Goal: Information Seeking & Learning: Check status

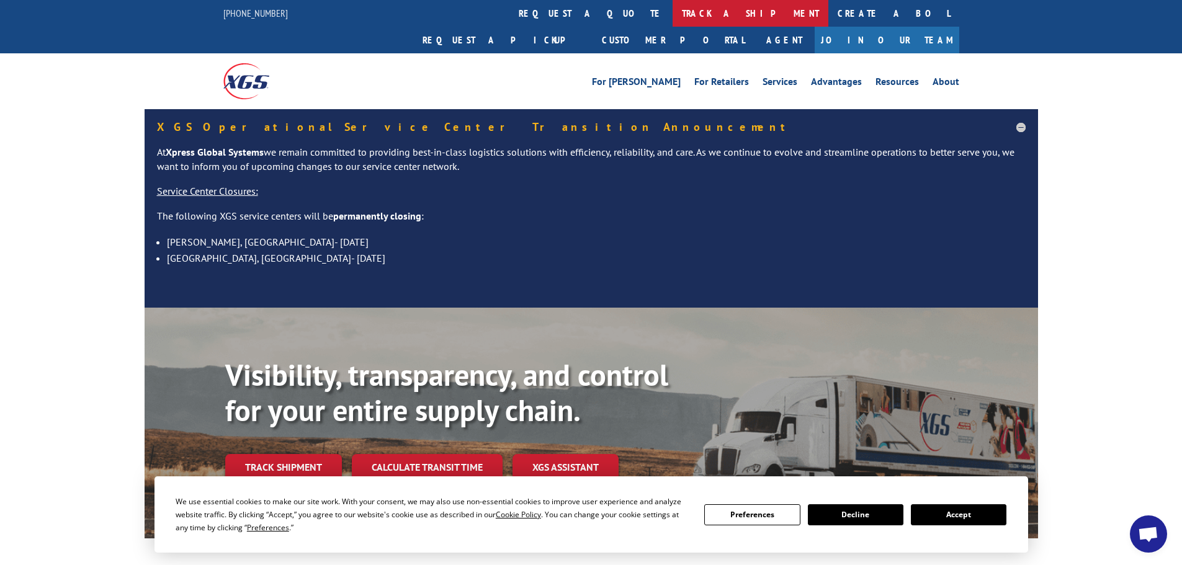
click at [673, 15] on link "track a shipment" at bounding box center [751, 13] width 156 height 27
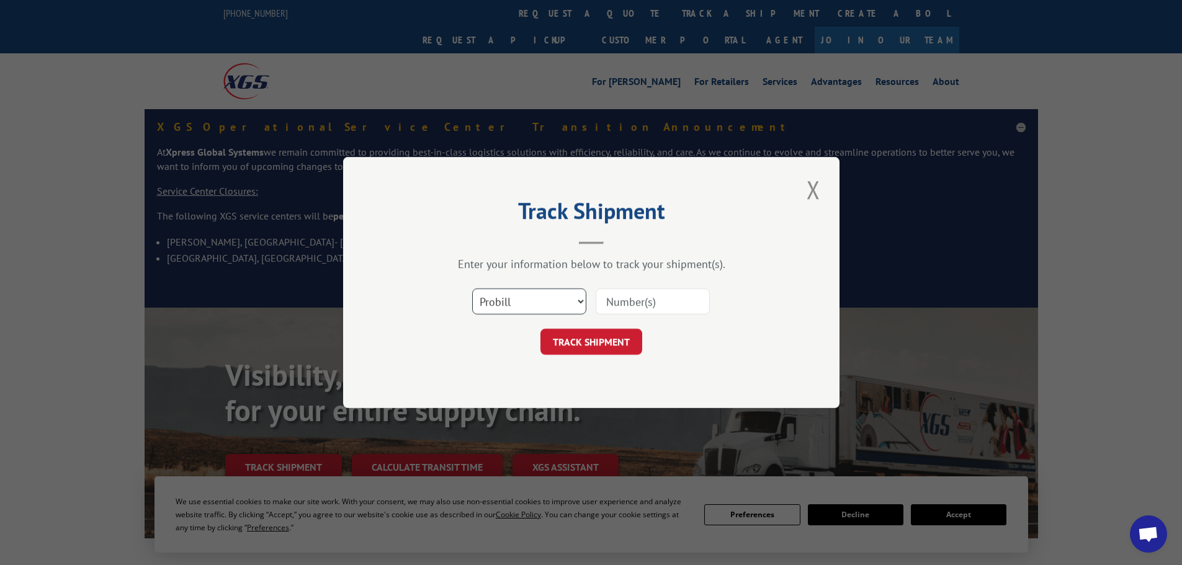
click at [529, 302] on select "Select category... Probill BOL PO" at bounding box center [529, 301] width 114 height 26
select select "bol"
click at [472, 288] on select "Select category... Probill BOL PO" at bounding box center [529, 301] width 114 height 26
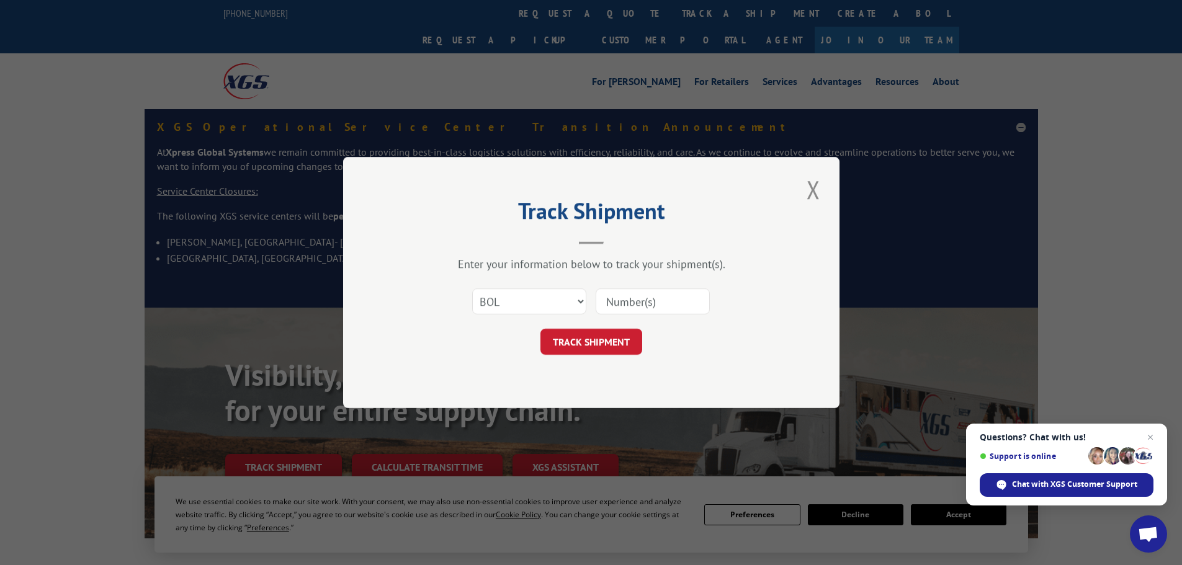
click at [649, 300] on input at bounding box center [653, 301] width 114 height 26
paste input "4956652"
type input "4956652"
click at [610, 343] on button "TRACK SHIPMENT" at bounding box center [591, 342] width 102 height 26
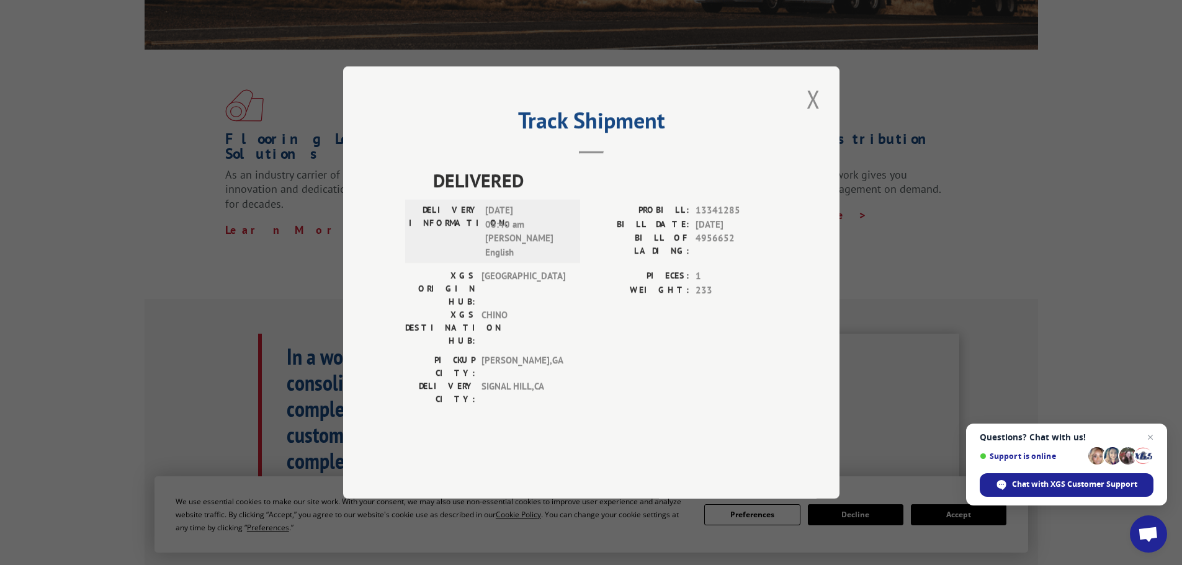
scroll to position [496, 0]
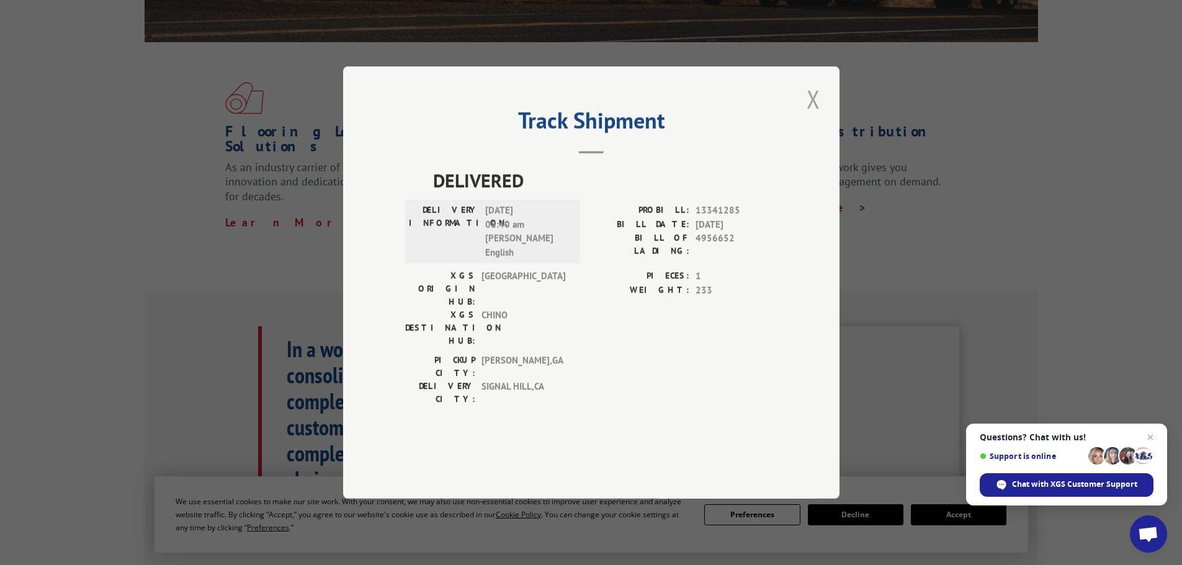
click at [813, 116] on button "Close modal" at bounding box center [813, 99] width 21 height 34
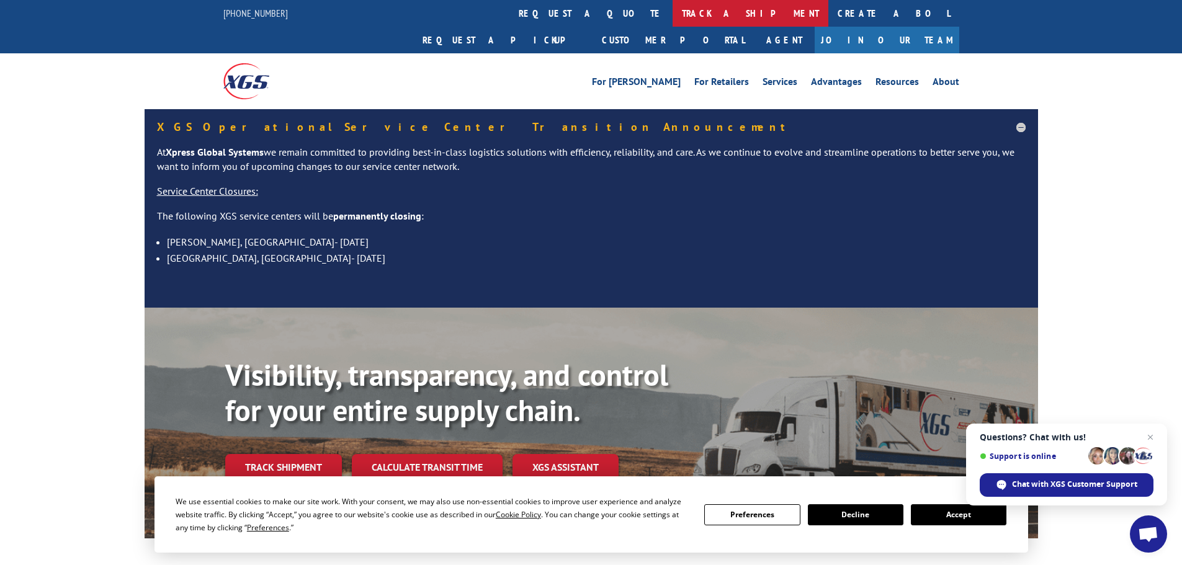
click at [673, 16] on link "track a shipment" at bounding box center [751, 13] width 156 height 27
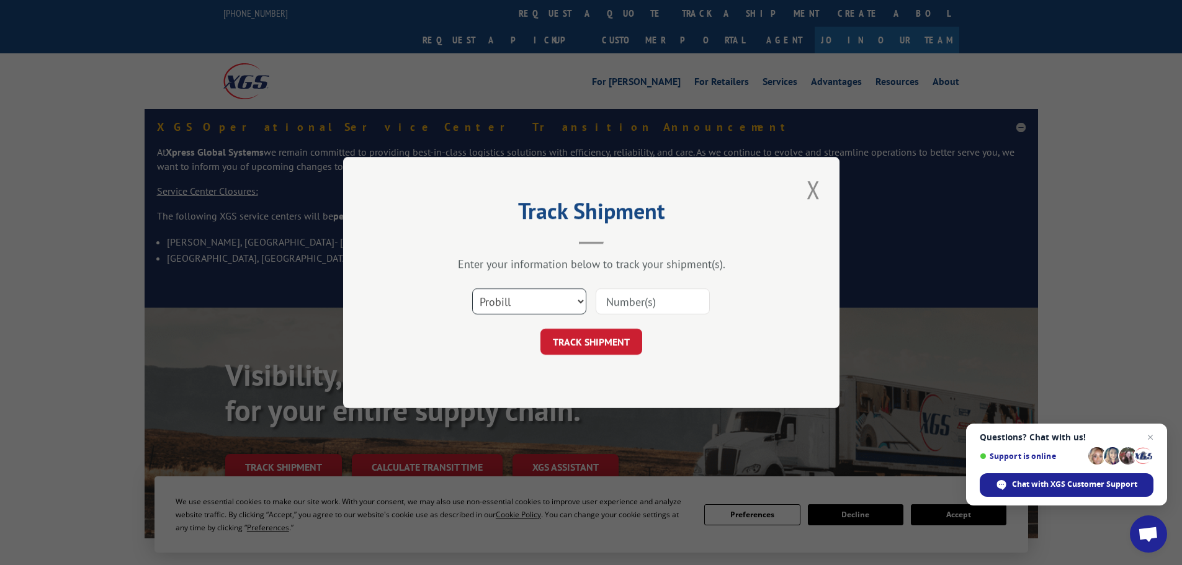
click at [568, 308] on select "Select category... Probill BOL PO" at bounding box center [529, 301] width 114 height 26
select select "bol"
click at [472, 288] on select "Select category... Probill BOL PO" at bounding box center [529, 301] width 114 height 26
click at [625, 305] on input at bounding box center [653, 301] width 114 height 26
paste input "4956652"
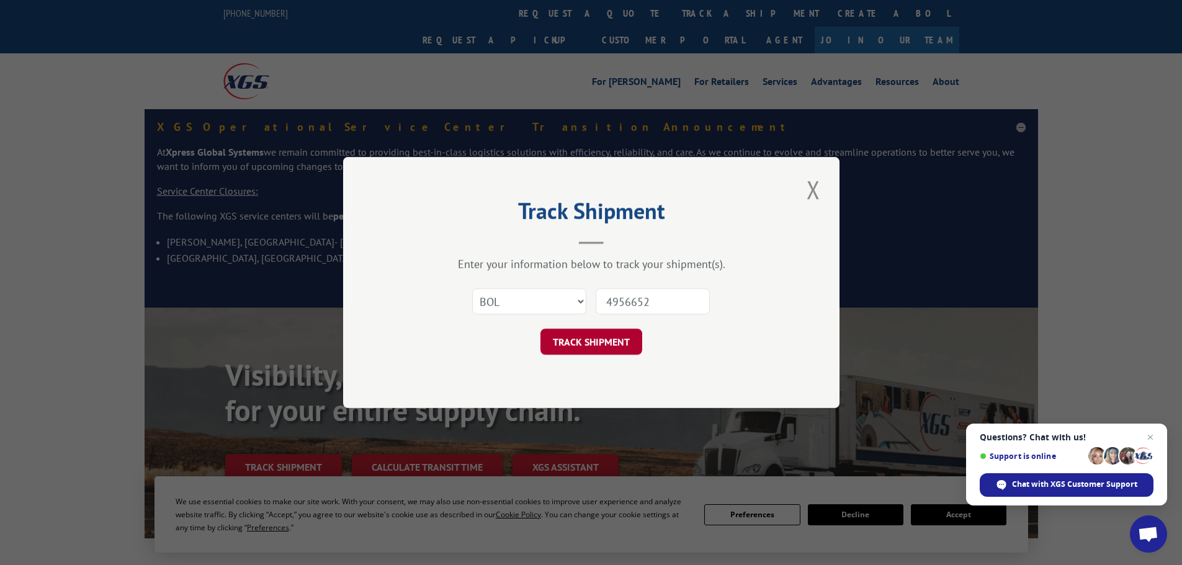
type input "4956652"
click at [601, 335] on button "TRACK SHIPMENT" at bounding box center [591, 342] width 102 height 26
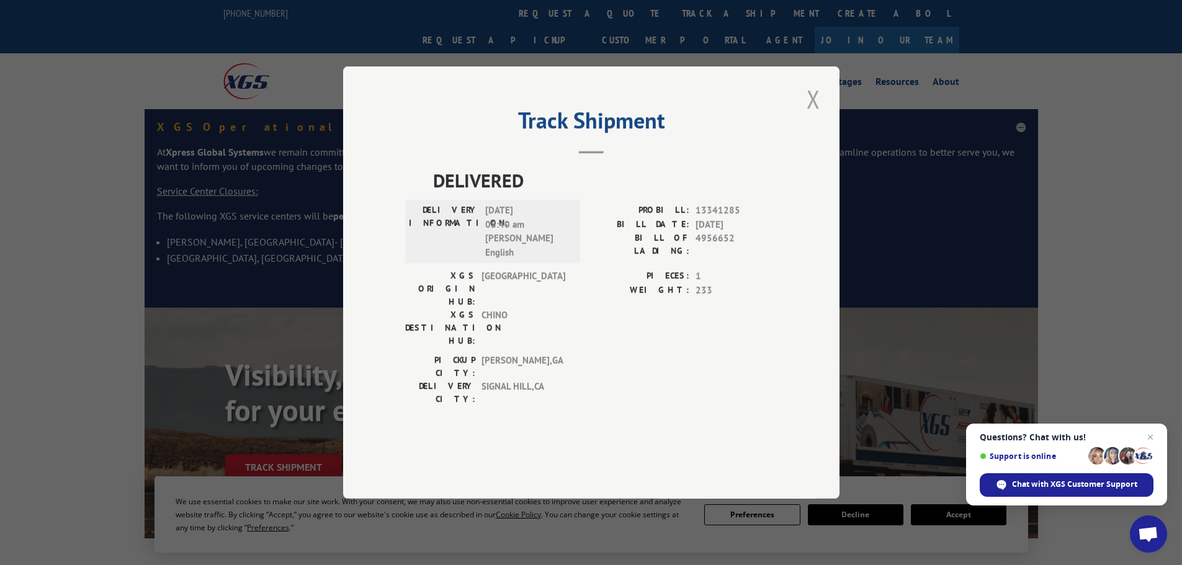
click at [811, 116] on button "Close modal" at bounding box center [813, 99] width 21 height 34
